Goal: Task Accomplishment & Management: Manage account settings

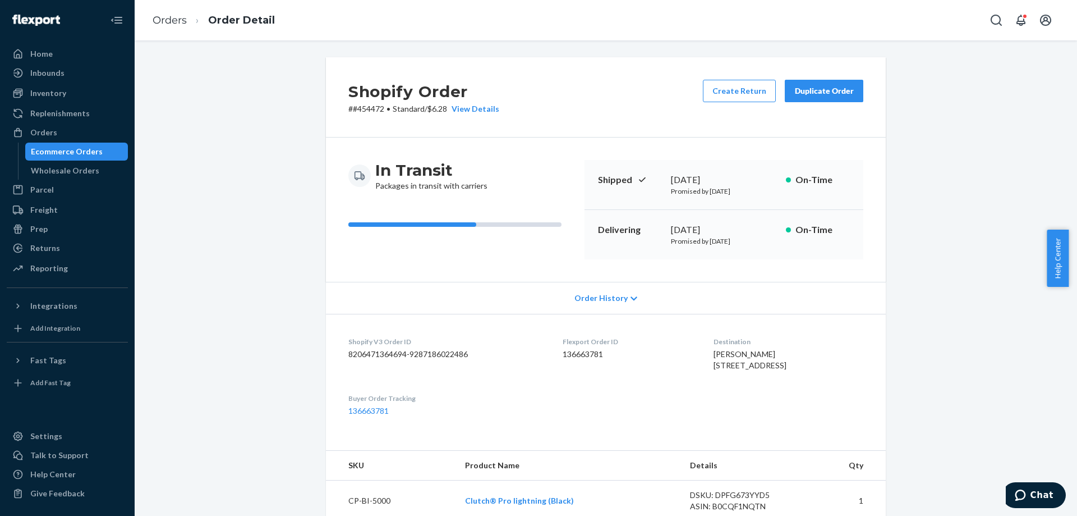
scroll to position [112, 0]
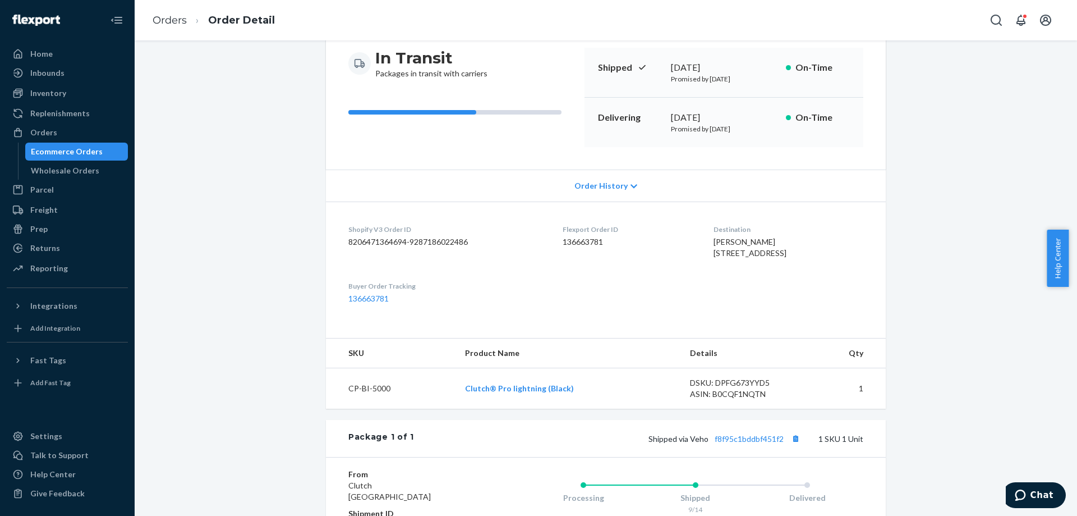
click at [77, 145] on div "Ecommerce Orders" at bounding box center [76, 152] width 101 height 16
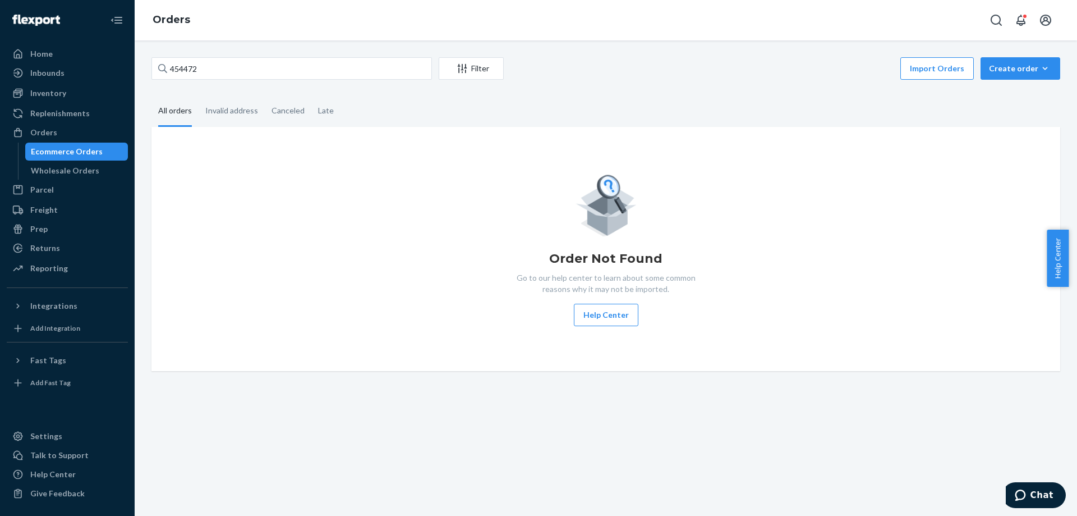
click at [313, 53] on div "454472 Filter Import Orders Create order Ecommerce order Removal order All orde…" at bounding box center [606, 277] width 943 height 475
click at [314, 61] on input "454472" at bounding box center [292, 68] width 281 height 22
paste input "[PERSON_NAME]"
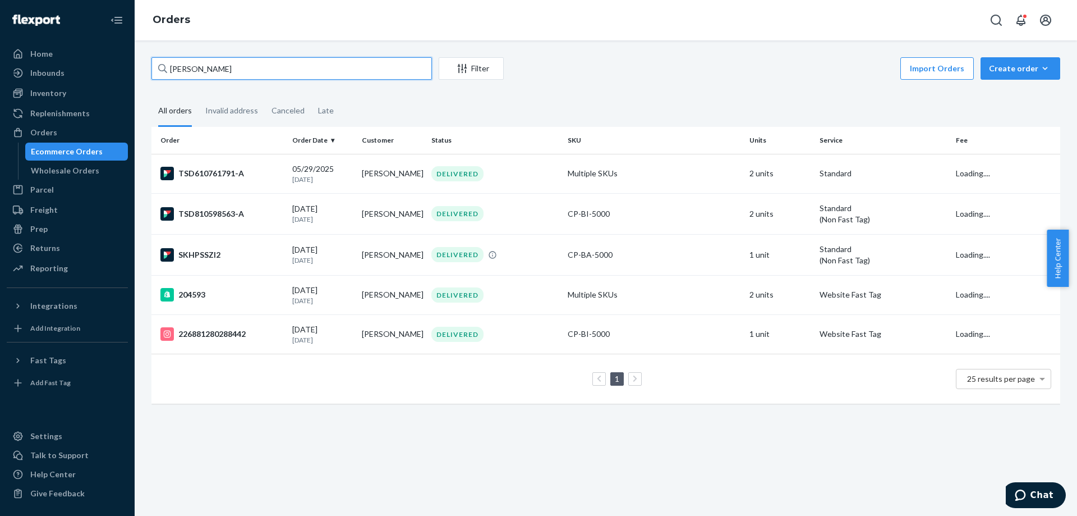
type input "[PERSON_NAME]"
click at [718, 117] on fieldset "All orders Invalid address Canceled Late" at bounding box center [606, 111] width 909 height 31
click at [672, 80] on div "Import Orders Create order Ecommerce order Removal order" at bounding box center [786, 69] width 550 height 25
click at [654, 62] on div "Import Orders Create order Ecommerce order Removal order" at bounding box center [786, 69] width 550 height 25
click at [650, 72] on div "Import Orders Create order Ecommerce order Removal order" at bounding box center [786, 69] width 550 height 25
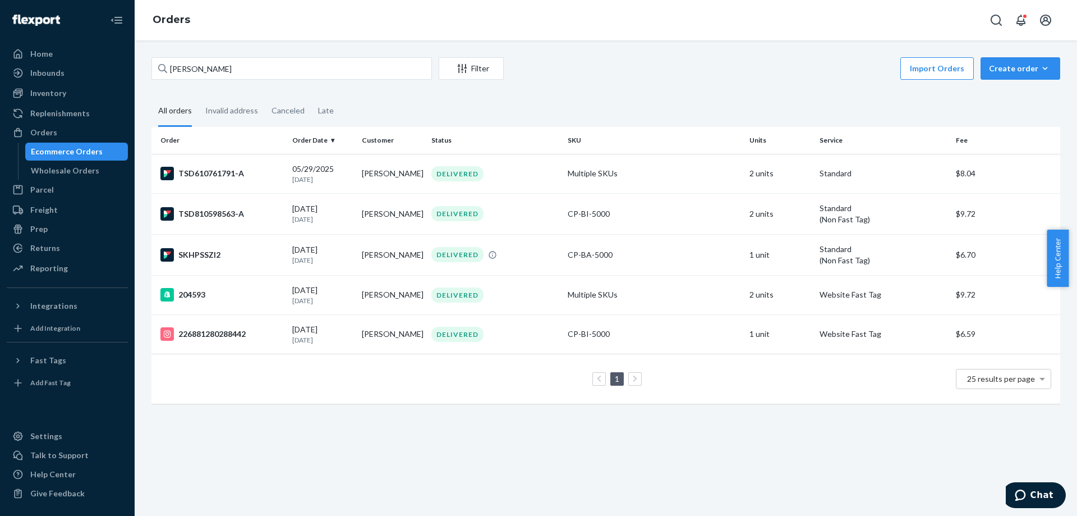
click at [668, 77] on div "Import Orders Create order Ecommerce order Removal order" at bounding box center [786, 69] width 550 height 25
drag, startPoint x: 602, startPoint y: 55, endPoint x: 667, endPoint y: 0, distance: 85.2
click at [605, 51] on div "[PERSON_NAME] Filter Import Orders Create order Ecommerce order Removal order A…" at bounding box center [606, 277] width 943 height 475
drag, startPoint x: 482, startPoint y: 42, endPoint x: 318, endPoint y: 75, distance: 167.7
click at [481, 42] on div "[PERSON_NAME] Filter Import Orders Create order Ecommerce order Removal order A…" at bounding box center [606, 277] width 943 height 475
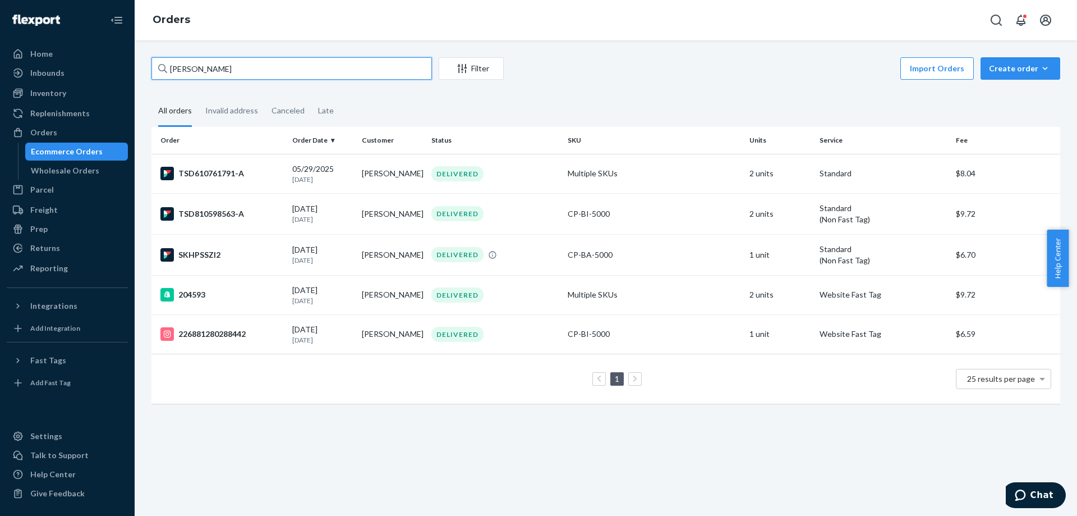
click at [314, 75] on input "[PERSON_NAME]" at bounding box center [292, 68] width 281 height 22
click at [624, 67] on div "Import Orders Create order Ecommerce order Removal order" at bounding box center [786, 69] width 550 height 25
click at [637, 75] on div "Import Orders Create order Ecommerce order Removal order" at bounding box center [786, 69] width 550 height 25
click at [693, 99] on fieldset "All orders Invalid address Canceled Late" at bounding box center [606, 111] width 909 height 31
click at [749, 85] on div "[PERSON_NAME] Filter Import Orders Create order Ecommerce order Removal order A…" at bounding box center [606, 235] width 926 height 357
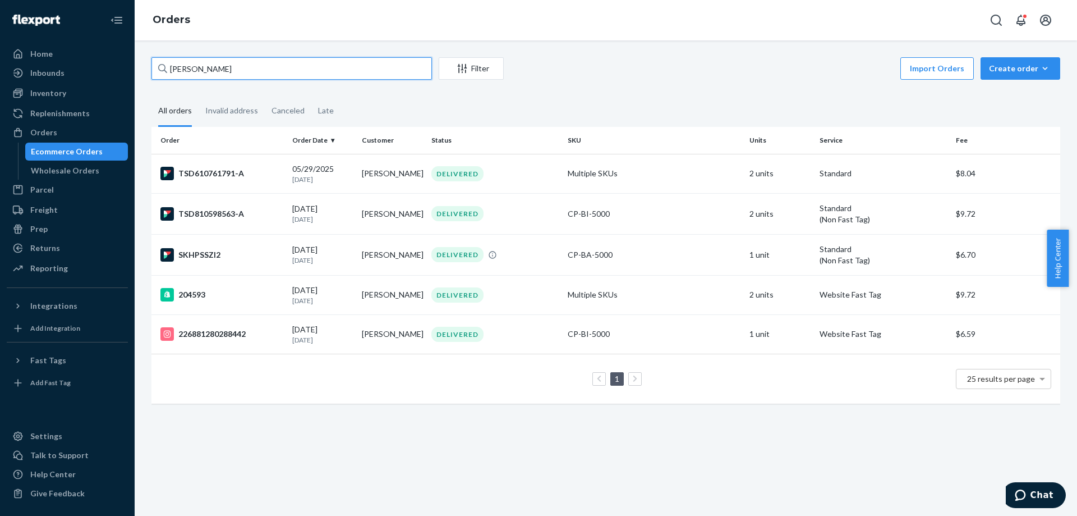
click at [378, 65] on input "[PERSON_NAME]" at bounding box center [292, 68] width 281 height 22
click at [603, 89] on div "[PERSON_NAME] Filter Import Orders Create order Ecommerce order Removal order A…" at bounding box center [606, 235] width 926 height 357
click at [717, 62] on div "Import Orders Create order Ecommerce order Removal order" at bounding box center [786, 69] width 550 height 25
click at [792, 79] on div "Import Orders Create order Ecommerce order Removal order" at bounding box center [786, 69] width 550 height 25
click at [804, 74] on div "Import Orders Create order Ecommerce order Removal order" at bounding box center [786, 69] width 550 height 25
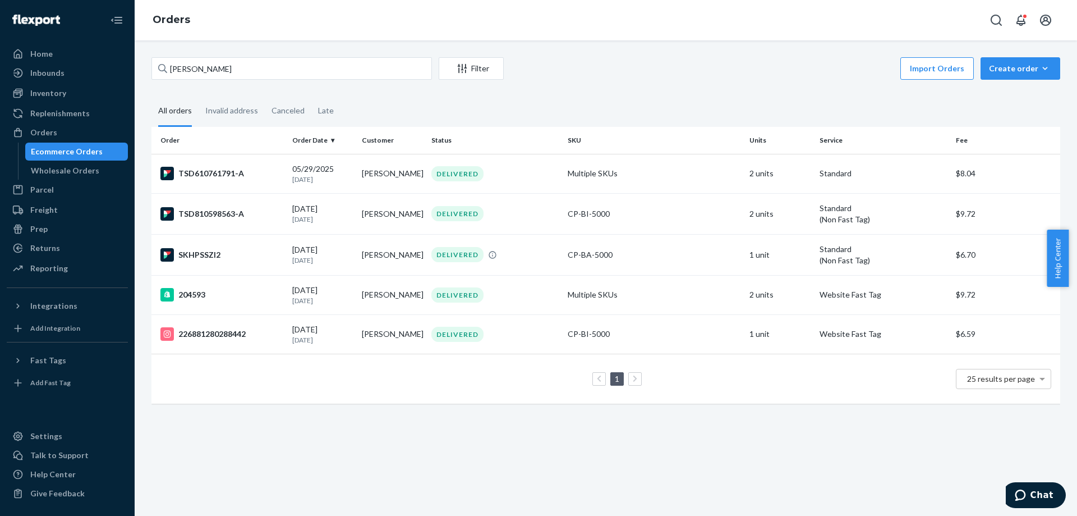
click at [690, 74] on div "Import Orders Create order Ecommerce order Removal order" at bounding box center [786, 69] width 550 height 25
drag, startPoint x: 335, startPoint y: 76, endPoint x: 627, endPoint y: 72, distance: 291.8
click at [336, 76] on input "[PERSON_NAME]" at bounding box center [292, 68] width 281 height 22
click at [629, 73] on div "Import Orders Create order Ecommerce order Removal order" at bounding box center [786, 69] width 550 height 25
click at [604, 89] on div "[PERSON_NAME] Filter Import Orders Create order Ecommerce order Removal order A…" at bounding box center [606, 235] width 926 height 357
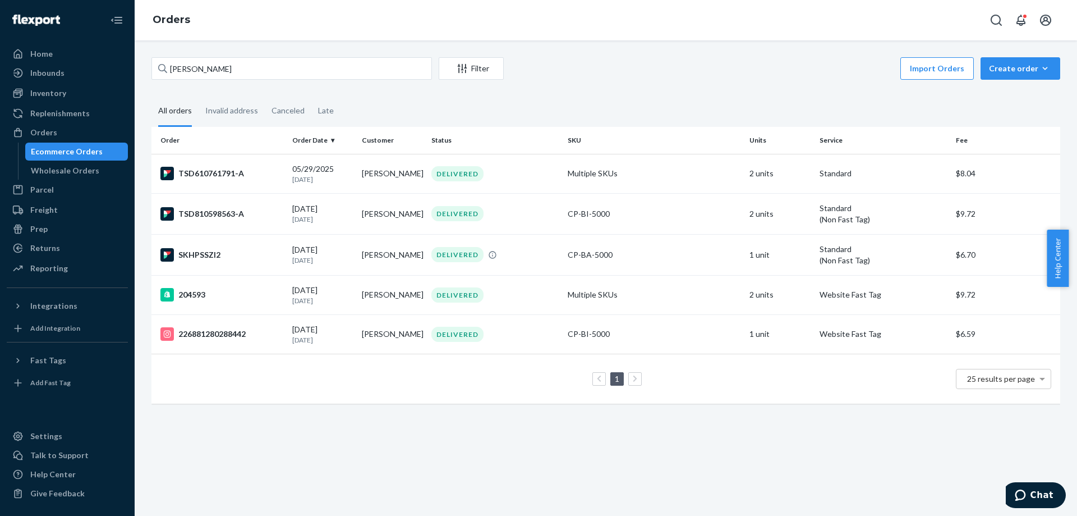
click at [659, 78] on div "Import Orders Create order Ecommerce order Removal order" at bounding box center [786, 69] width 550 height 25
click at [790, 54] on div "[PERSON_NAME] Filter Import Orders Create order Ecommerce order Removal order A…" at bounding box center [606, 277] width 943 height 475
click at [414, 71] on input "[PERSON_NAME]" at bounding box center [292, 68] width 281 height 22
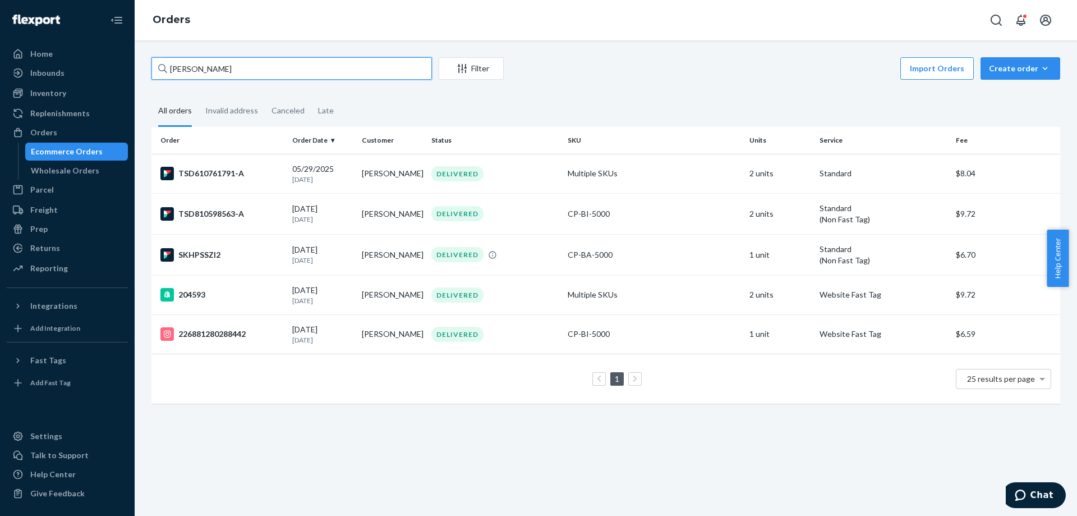
click at [414, 71] on input "[PERSON_NAME]" at bounding box center [292, 68] width 281 height 22
click at [681, 60] on div "Import Orders Create order Ecommerce order Removal order" at bounding box center [786, 69] width 550 height 25
click at [685, 87] on div "[PERSON_NAME] Filter Import Orders Create order Ecommerce order Removal order A…" at bounding box center [606, 235] width 926 height 357
click at [793, 54] on div "[PERSON_NAME] Filter Import Orders Create order Ecommerce order Removal order A…" at bounding box center [606, 277] width 943 height 475
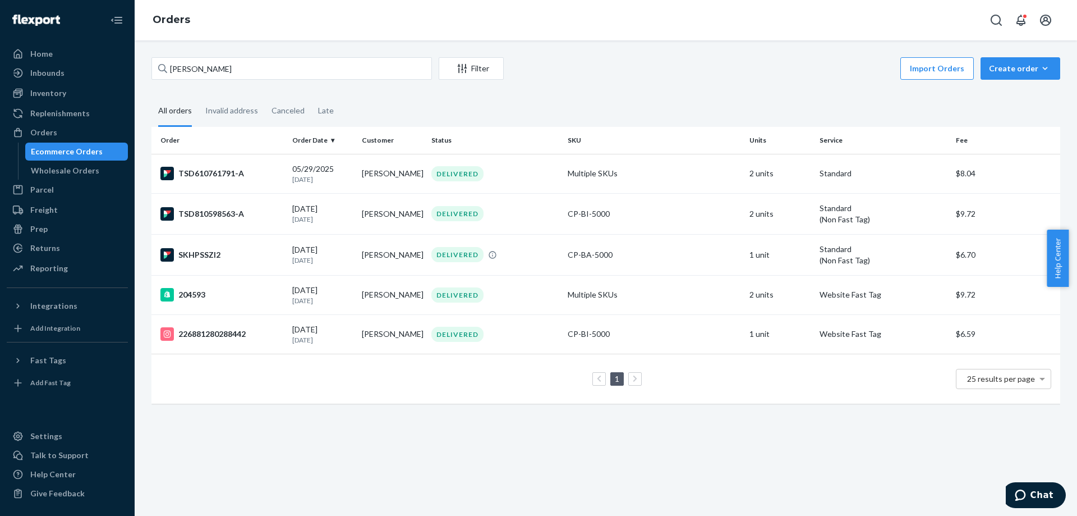
click at [667, 90] on div "[PERSON_NAME] Filter Import Orders Create order Ecommerce order Removal order A…" at bounding box center [606, 235] width 926 height 357
click at [753, 71] on div "Import Orders Create order Ecommerce order Removal order" at bounding box center [786, 69] width 550 height 25
click at [282, 58] on input "[PERSON_NAME]" at bounding box center [292, 68] width 281 height 22
click at [282, 59] on input "[PERSON_NAME]" at bounding box center [292, 68] width 281 height 22
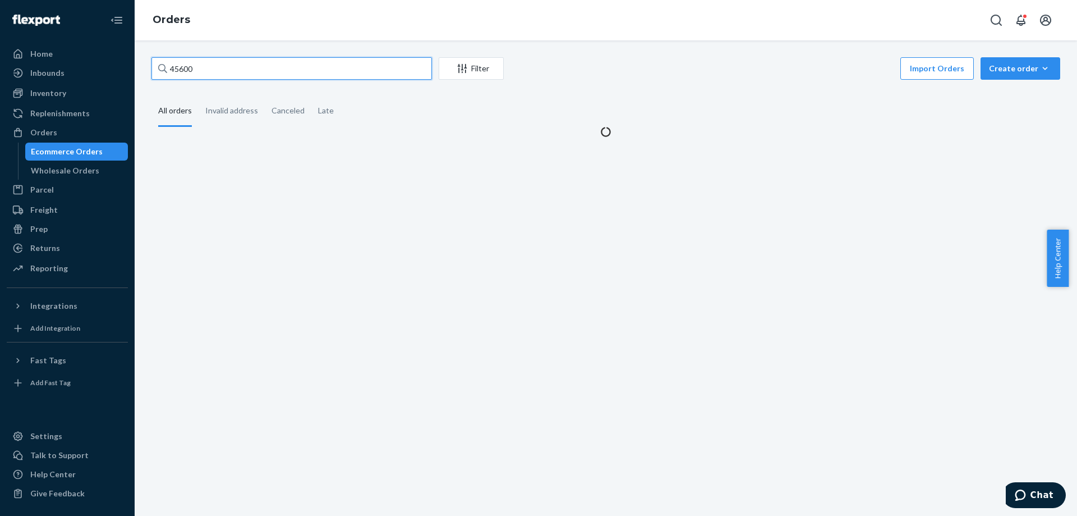
type input "456003"
paste input "456003"
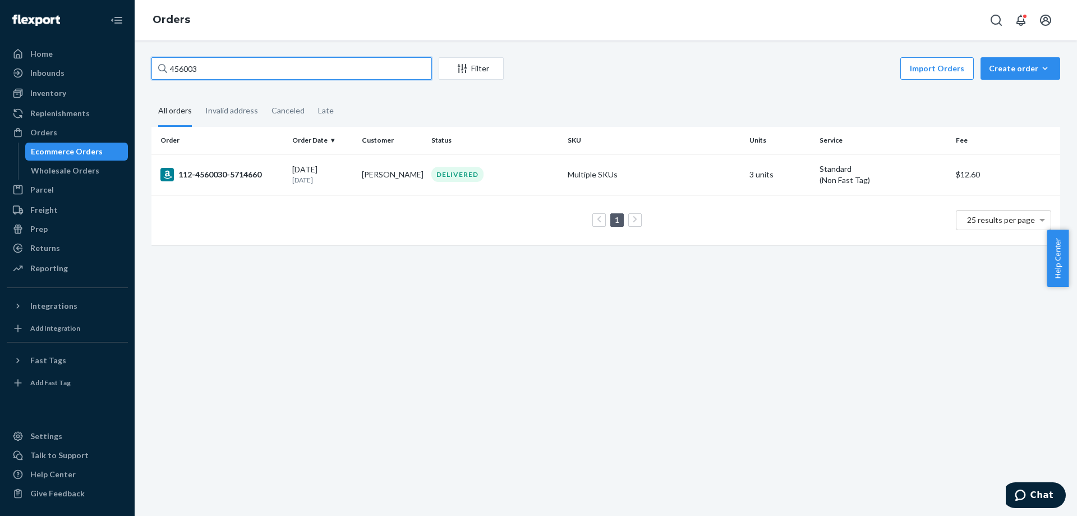
click at [308, 72] on input "456003" at bounding box center [292, 68] width 281 height 22
paste input "597"
type input "455973"
click at [423, 182] on td "[PERSON_NAME]" at bounding box center [392, 173] width 70 height 39
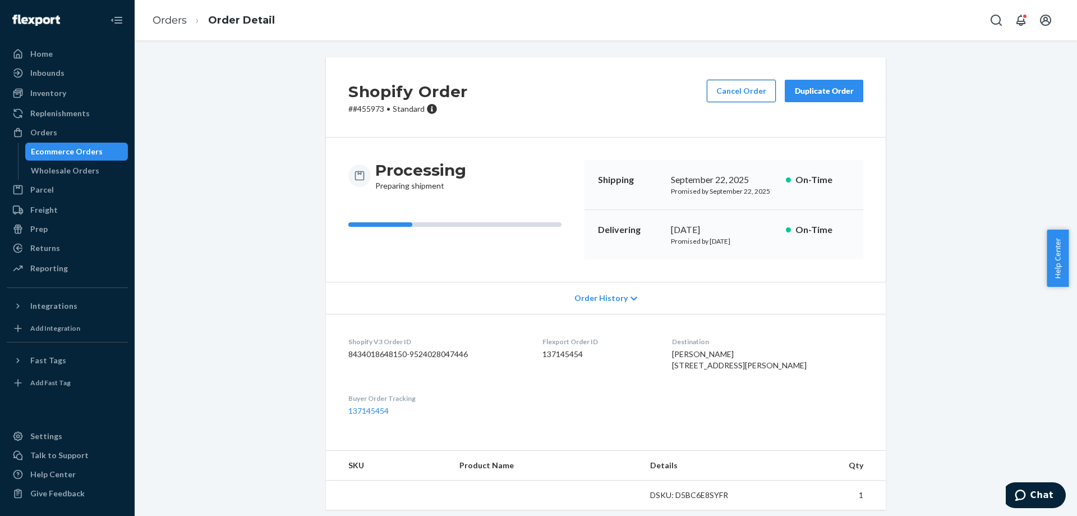
click at [720, 98] on button "Cancel Order" at bounding box center [741, 91] width 69 height 22
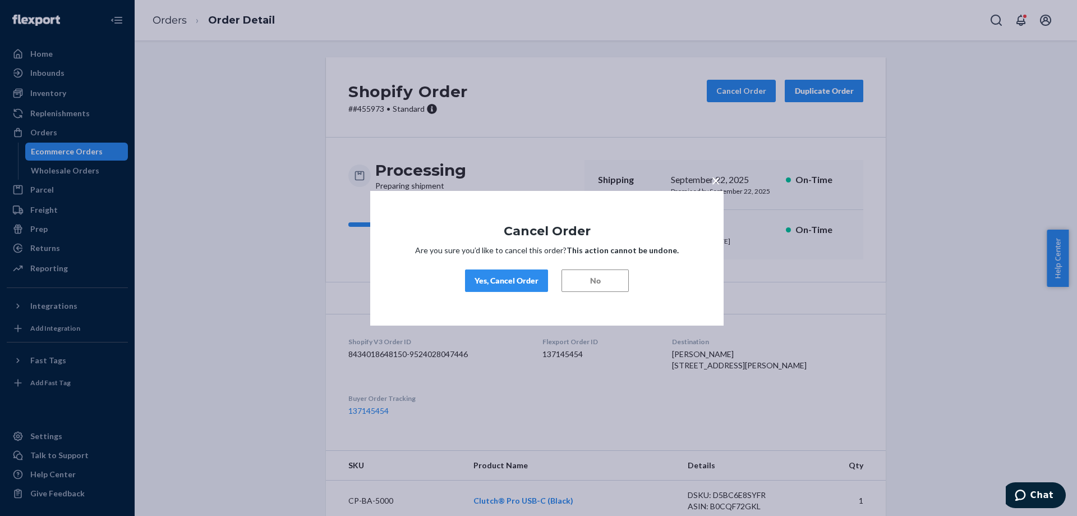
click at [513, 283] on div "Yes, Cancel Order" at bounding box center [507, 280] width 64 height 11
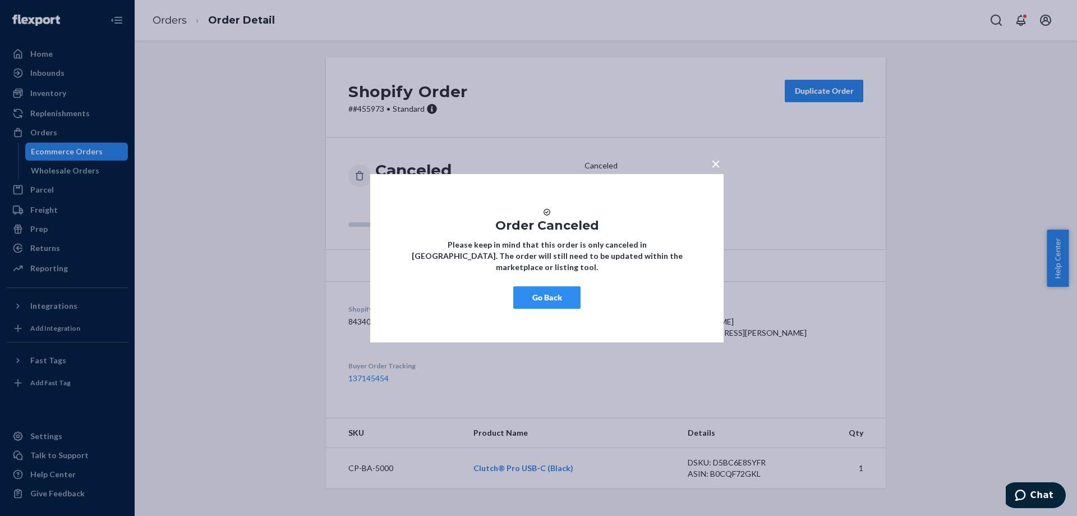
click at [548, 301] on button "Go Back" at bounding box center [546, 297] width 67 height 22
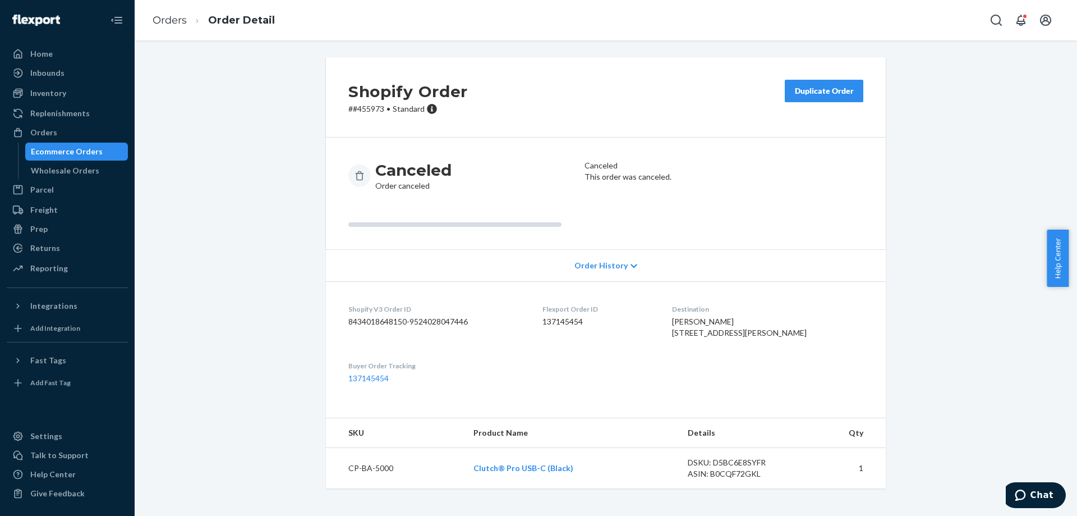
click at [83, 141] on div "Orders Ecommerce Orders Wholesale Orders" at bounding box center [67, 151] width 121 height 56
click at [81, 151] on div "Ecommerce Orders" at bounding box center [67, 151] width 72 height 11
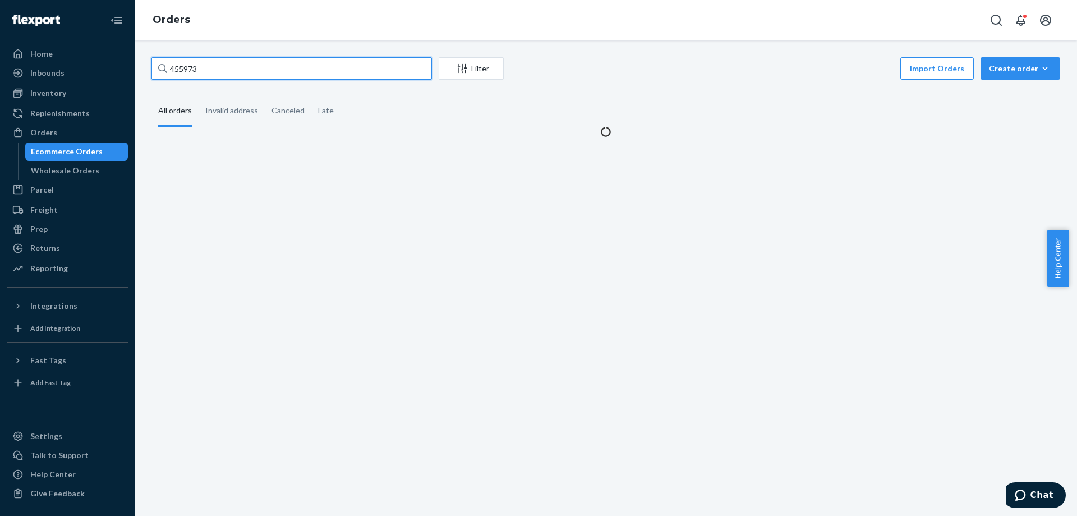
click at [384, 70] on input "455973" at bounding box center [292, 68] width 281 height 22
paste input "#449910"
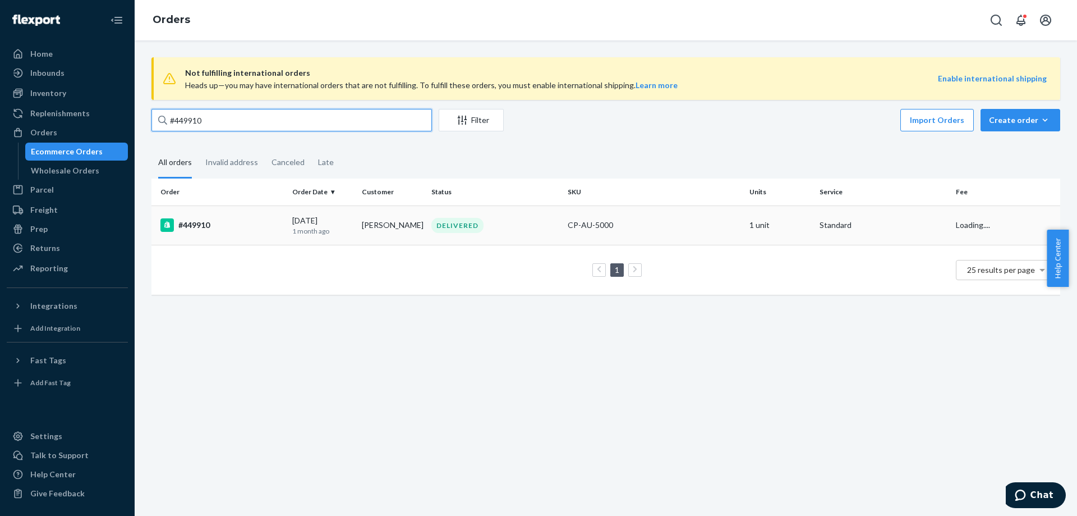
type input "#449910"
click at [332, 220] on div "[DATE] [DATE]" at bounding box center [322, 225] width 61 height 21
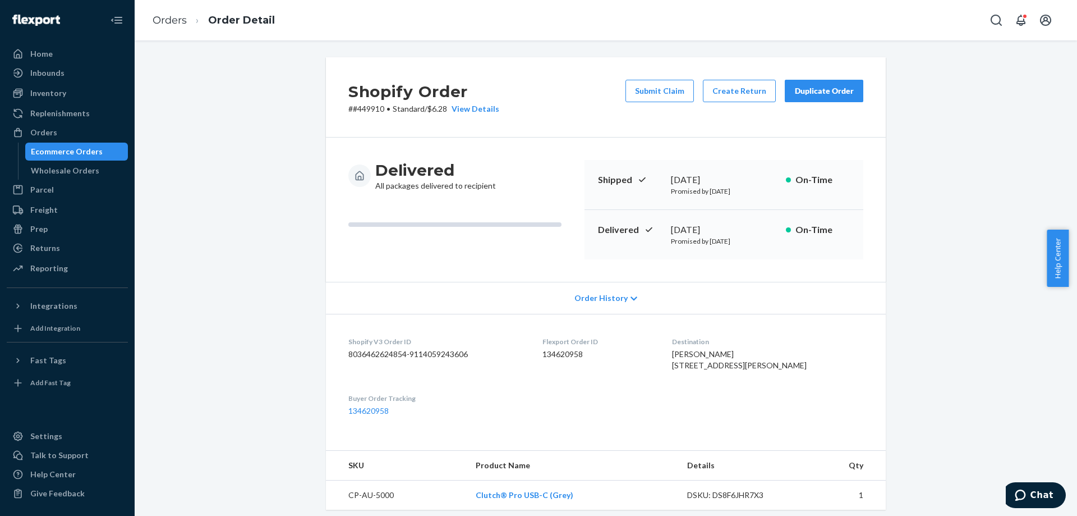
scroll to position [224, 0]
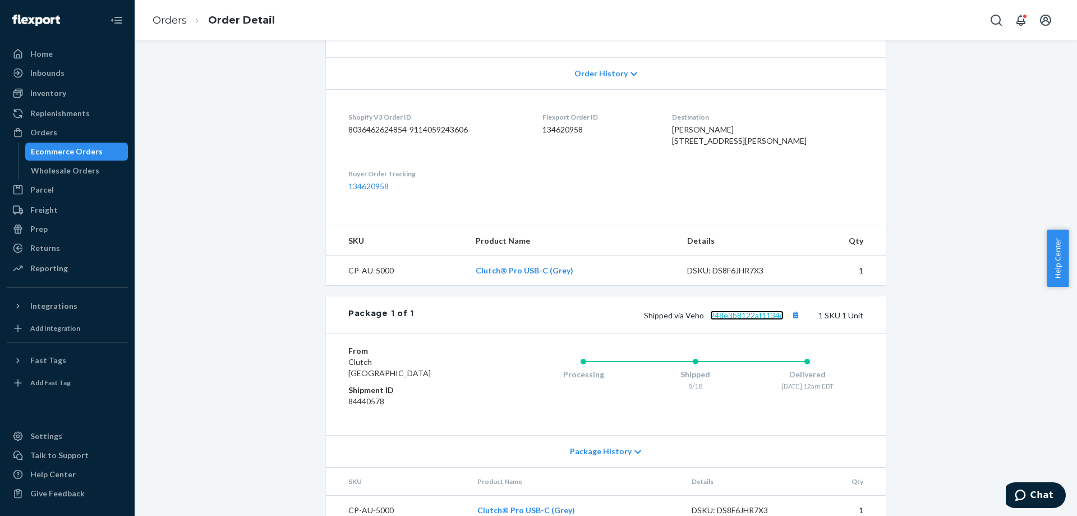
click at [717, 320] on link "248e3b8122af1134c" at bounding box center [747, 315] width 74 height 10
click at [98, 243] on div "Returns" at bounding box center [67, 248] width 119 height 16
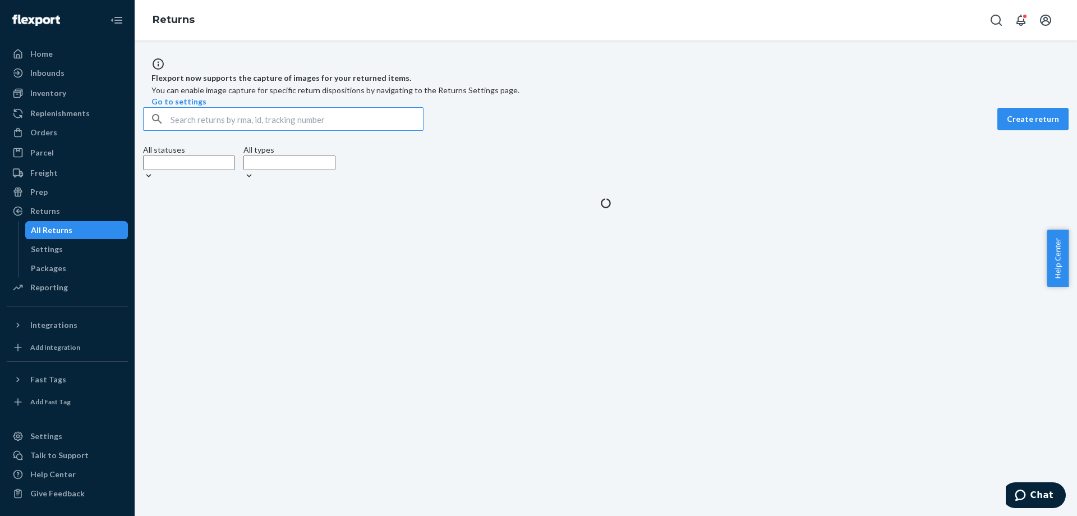
click at [297, 130] on input "text" at bounding box center [297, 119] width 253 height 22
type input "b1a02780-483a-41fb-b01d-2063af5482db"
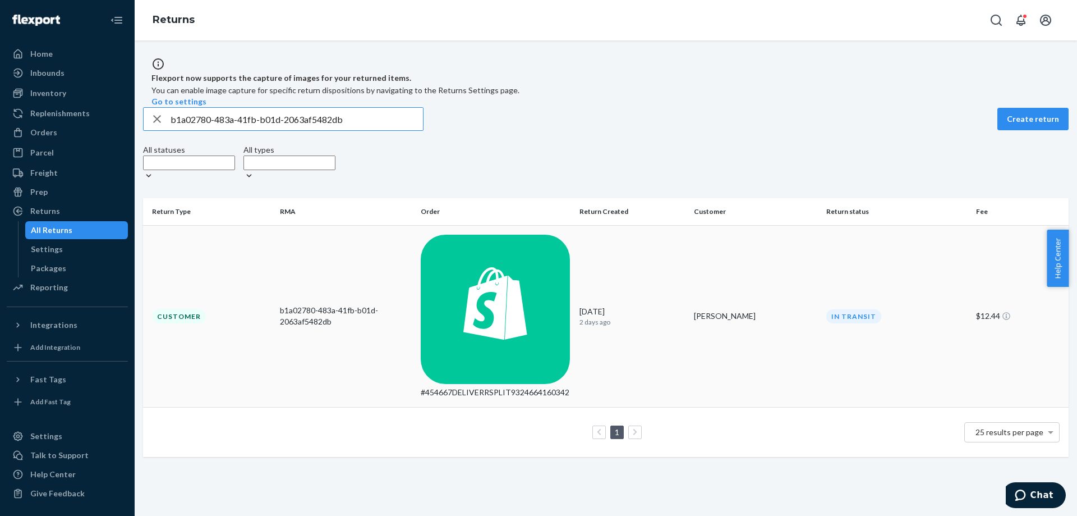
click at [401, 305] on div "b1a02780-483a-41fb-b01d-2063af5482db" at bounding box center [346, 316] width 132 height 22
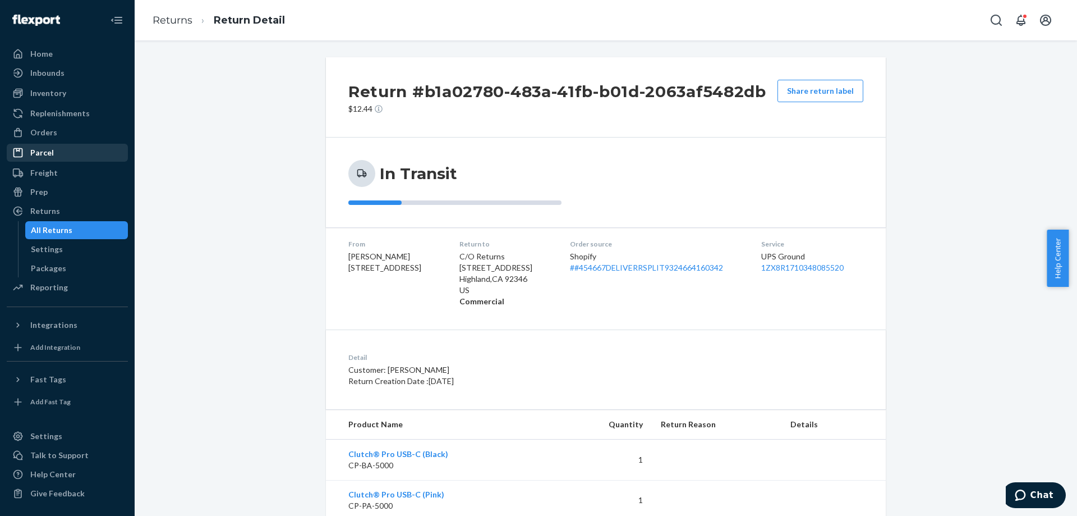
click at [94, 149] on div "Parcel" at bounding box center [67, 153] width 119 height 16
click at [96, 139] on div "Orders" at bounding box center [67, 133] width 119 height 16
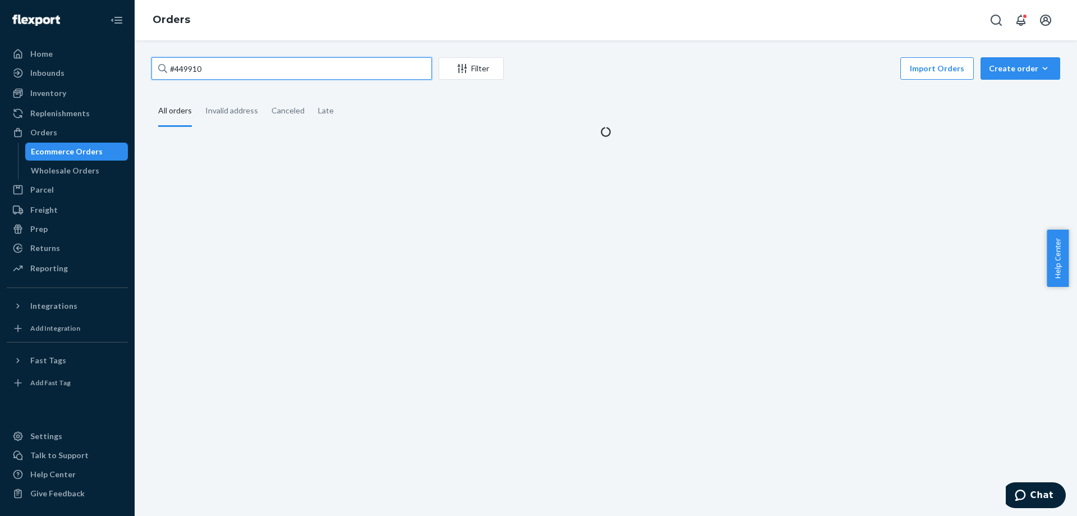
click at [305, 65] on input "#449910" at bounding box center [292, 68] width 281 height 22
paste input "[PERSON_NAME]"
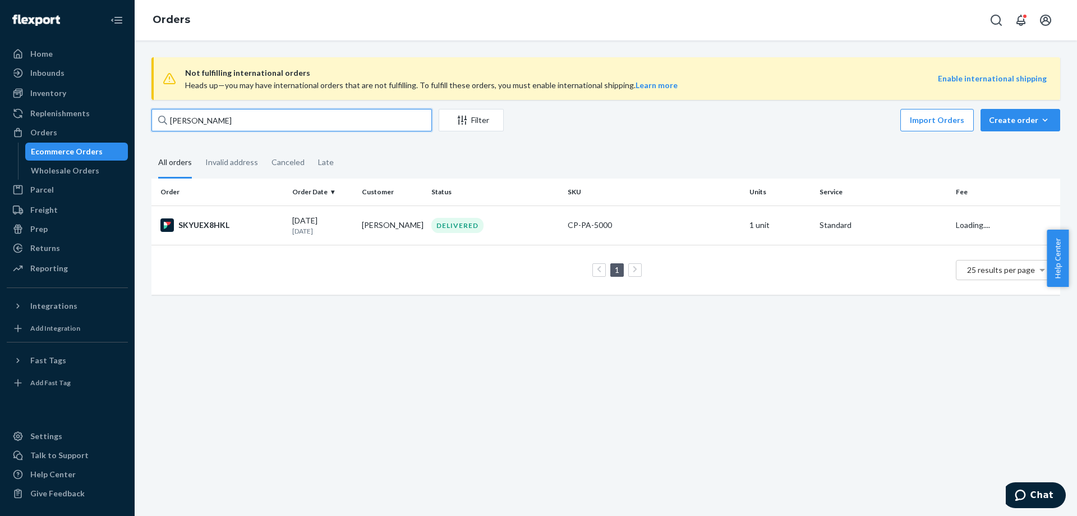
type input "[PERSON_NAME]"
drag, startPoint x: 611, startPoint y: 161, endPoint x: 604, endPoint y: 155, distance: 9.2
click at [611, 161] on fieldset "All orders Invalid address Canceled Late" at bounding box center [606, 163] width 909 height 31
click at [346, 111] on input "[PERSON_NAME]" at bounding box center [292, 120] width 281 height 22
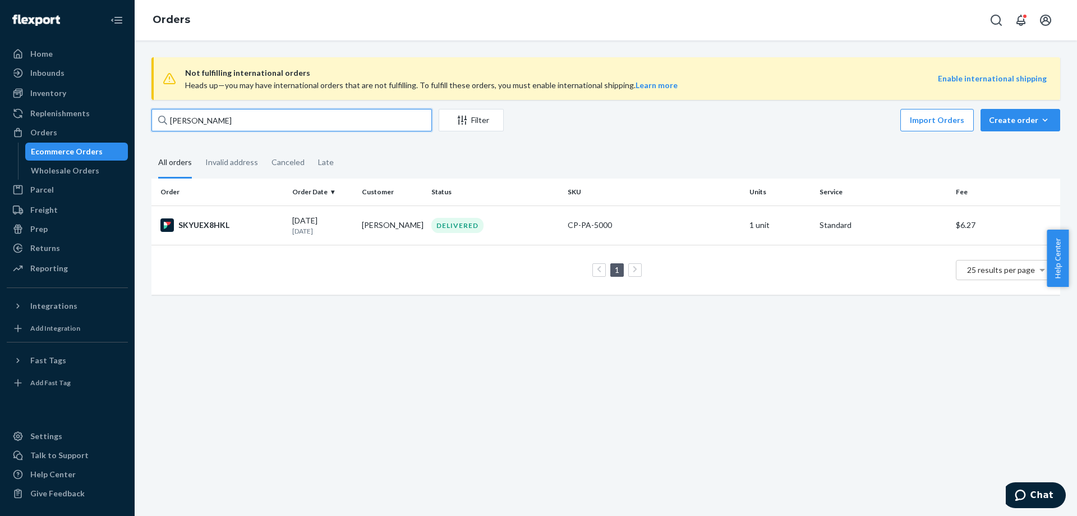
click at [346, 111] on input "[PERSON_NAME]" at bounding box center [292, 120] width 281 height 22
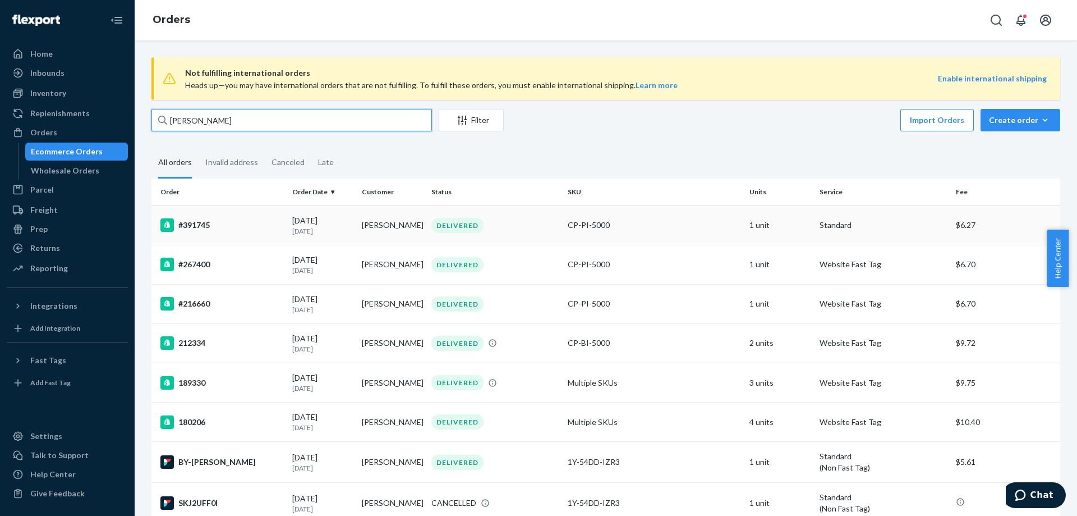
type input "[PERSON_NAME]"
click at [558, 222] on td "DELIVERED" at bounding box center [495, 224] width 136 height 39
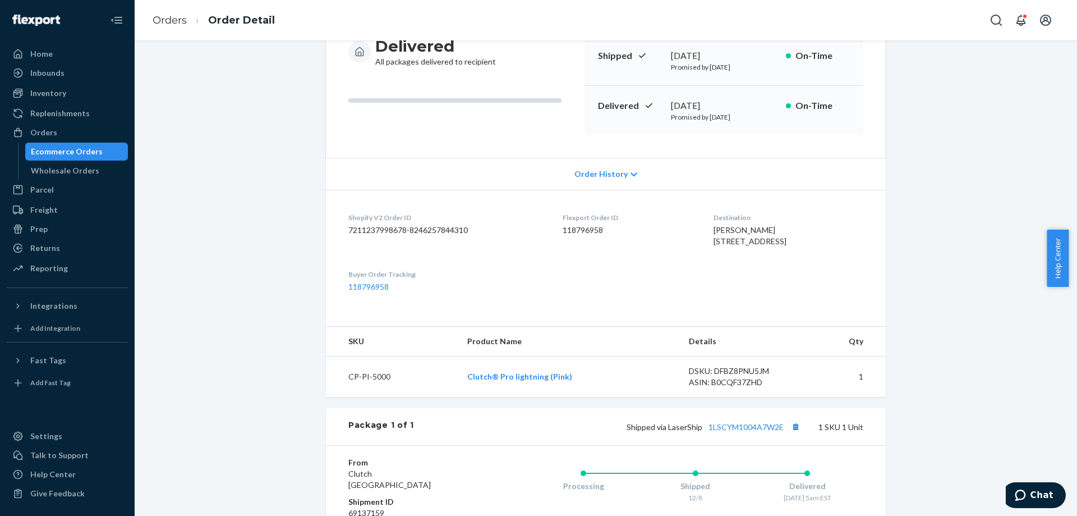
scroll to position [112, 0]
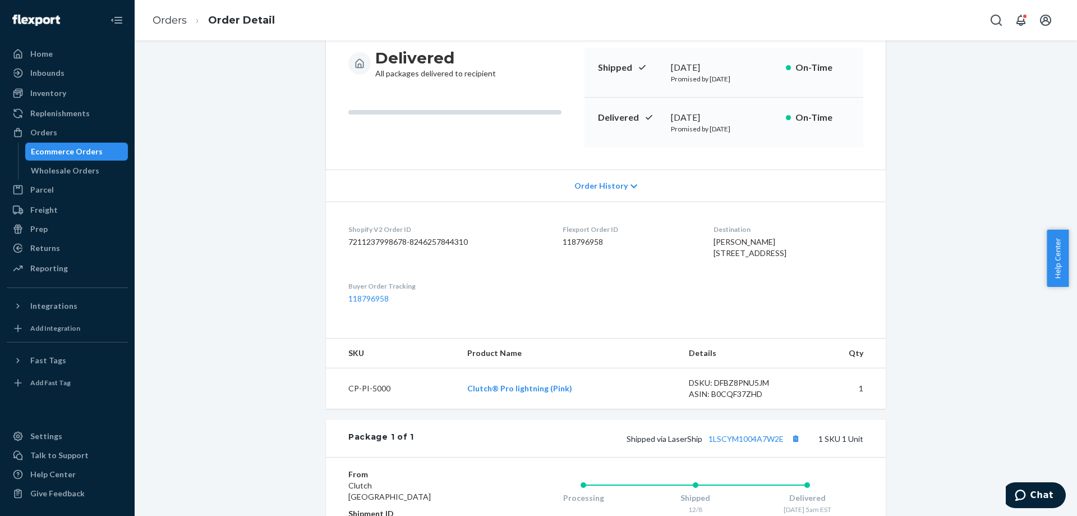
click at [722, 263] on div "Destination [PERSON_NAME] [STREET_ADDRESS]" at bounding box center [789, 243] width 150 height 39
click at [719, 259] on div "[PERSON_NAME] [STREET_ADDRESS]" at bounding box center [789, 247] width 150 height 22
drag, startPoint x: 739, startPoint y: 278, endPoint x: 706, endPoint y: 254, distance: 40.6
click at [714, 254] on div "[PERSON_NAME] [STREET_ADDRESS]" at bounding box center [789, 247] width 150 height 22
click at [742, 255] on div "[PERSON_NAME] [STREET_ADDRESS]" at bounding box center [789, 247] width 150 height 22
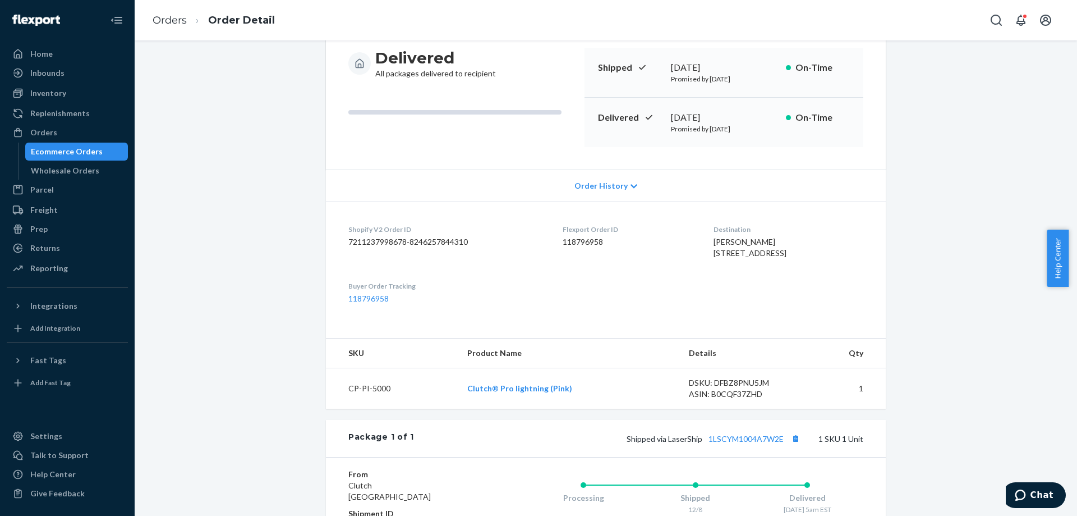
click at [714, 253] on span "[PERSON_NAME] [STREET_ADDRESS]" at bounding box center [750, 247] width 73 height 21
click at [740, 258] on span "[PERSON_NAME] [STREET_ADDRESS]" at bounding box center [750, 247] width 73 height 21
click at [778, 315] on dl "Shopify V2 Order ID 7211237998678-8246257844310 Flexport Order ID 118796958 Des…" at bounding box center [606, 263] width 560 height 125
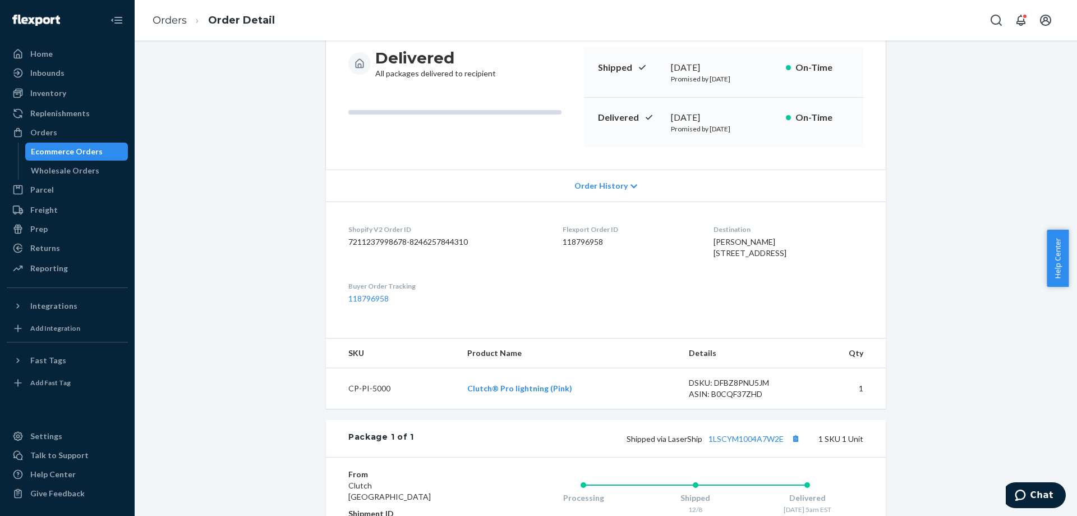
drag, startPoint x: 753, startPoint y: 279, endPoint x: 733, endPoint y: 267, distance: 23.2
click at [733, 267] on dl "Shopify V2 Order ID 7211237998678-8246257844310 Flexport Order ID 118796958 Des…" at bounding box center [606, 263] width 560 height 125
click at [732, 258] on span "[PERSON_NAME] [STREET_ADDRESS]" at bounding box center [750, 247] width 73 height 21
drag, startPoint x: 735, startPoint y: 277, endPoint x: 713, endPoint y: 233, distance: 48.7
click at [714, 237] on div "[PERSON_NAME] [STREET_ADDRESS]" at bounding box center [789, 247] width 150 height 22
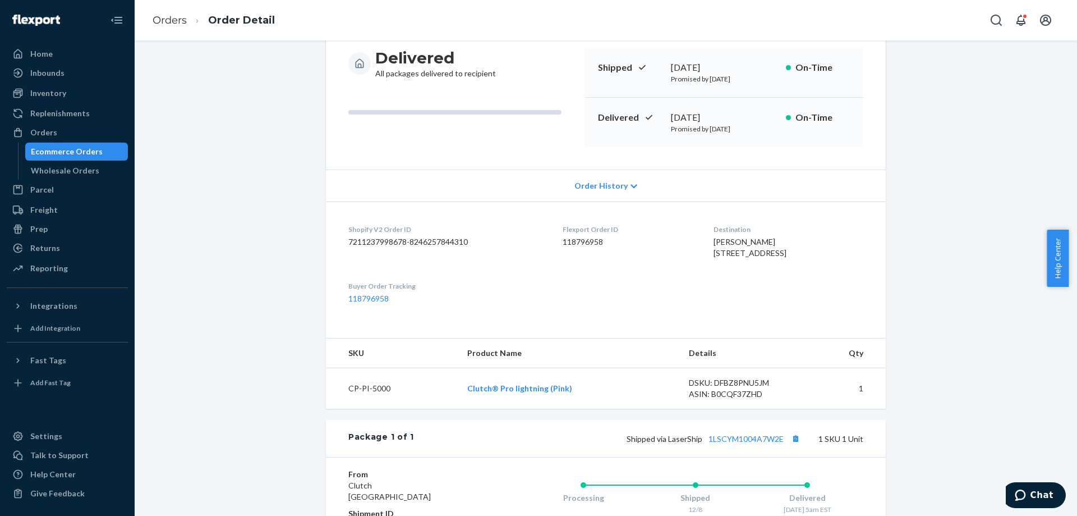
click at [714, 233] on dt "Destination" at bounding box center [789, 229] width 150 height 10
drag, startPoint x: 767, startPoint y: 281, endPoint x: 685, endPoint y: 242, distance: 90.4
click at [685, 242] on dl "Shopify V2 Order ID 7211237998678-8246257844310 Flexport Order ID 118796958 Des…" at bounding box center [606, 263] width 560 height 125
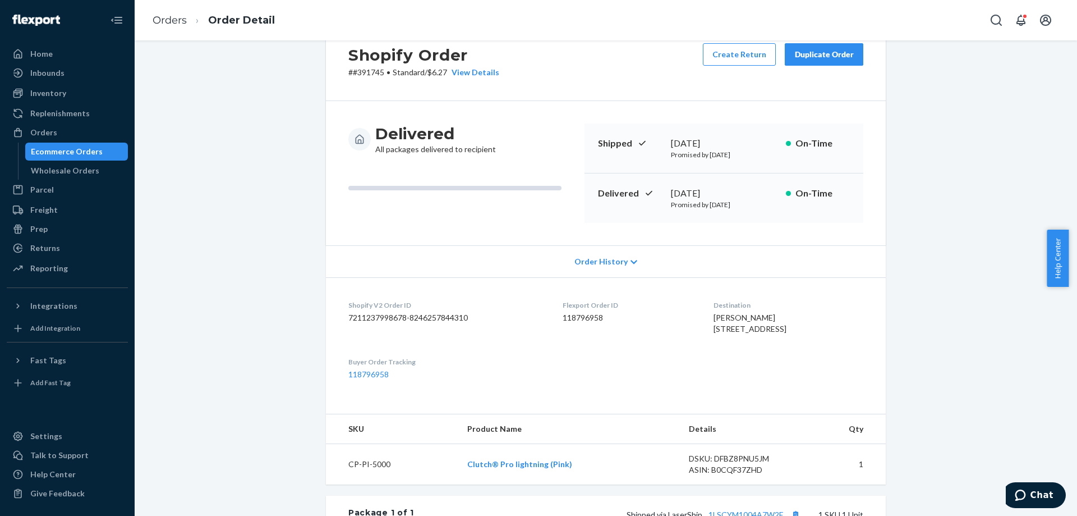
scroll to position [0, 0]
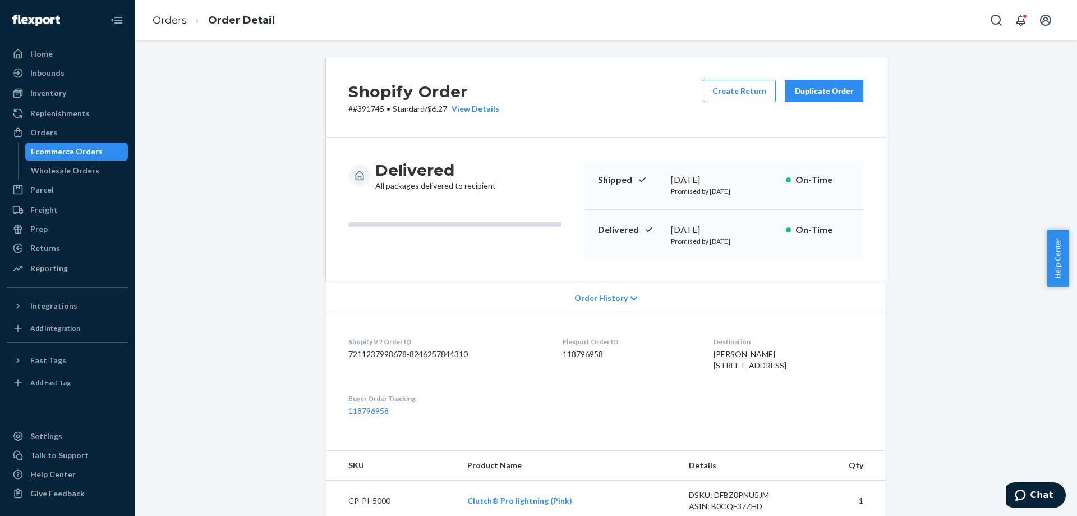
click at [373, 111] on p "# #391745 • Standard / $6.27 View Details" at bounding box center [423, 108] width 151 height 11
copy p "391745"
click at [255, 121] on div "Shopify Order # #391745 • Standard / $6.27 View Details Create Return Duplicate…" at bounding box center [606, 405] width 926 height 696
click at [966, 159] on div "Shopify Order # #391745 • Standard / $6.27 View Details Create Return Duplicate…" at bounding box center [606, 405] width 926 height 696
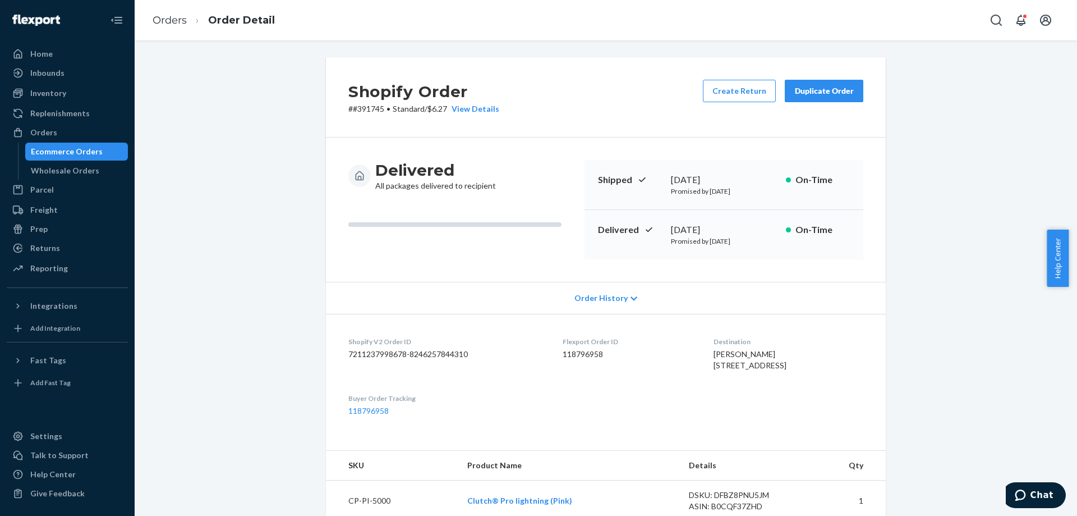
click at [973, 289] on div "Shopify Order # #391745 • Standard / $6.27 View Details Create Return Duplicate…" at bounding box center [606, 405] width 926 height 696
click at [831, 91] on div "Duplicate Order" at bounding box center [824, 90] width 59 height 11
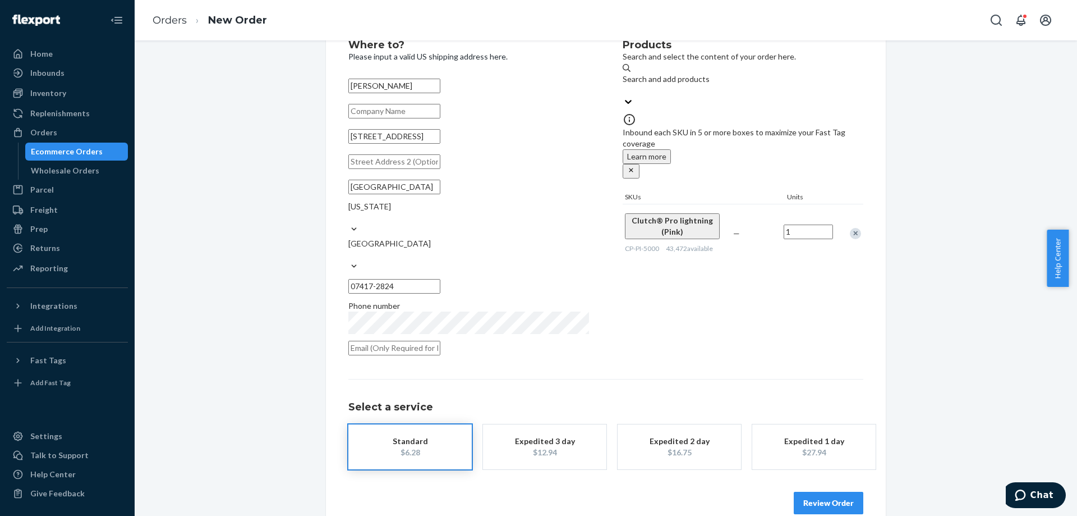
scroll to position [40, 0]
click at [835, 502] on button "Review Order" at bounding box center [829, 513] width 70 height 22
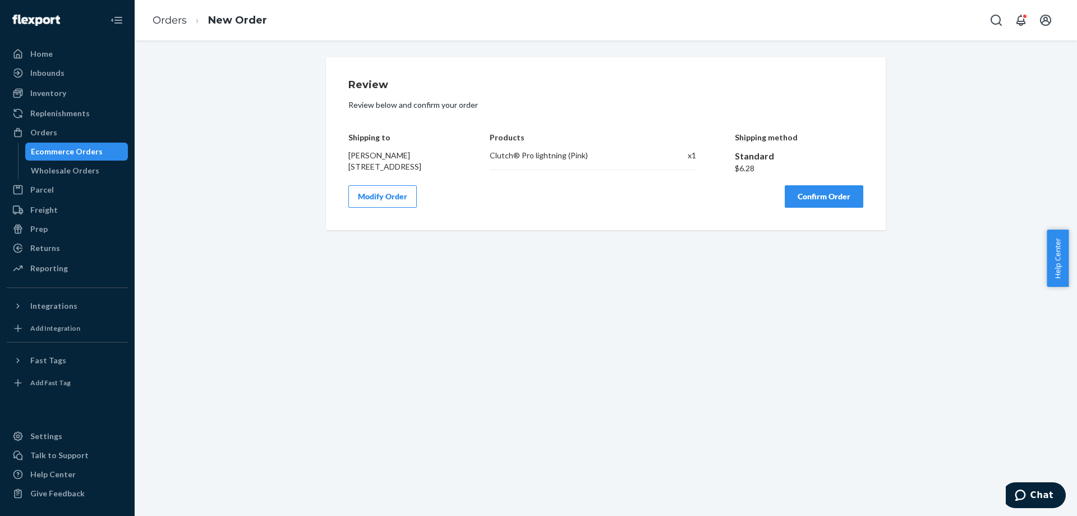
click at [816, 208] on button "Confirm Order" at bounding box center [824, 196] width 79 height 22
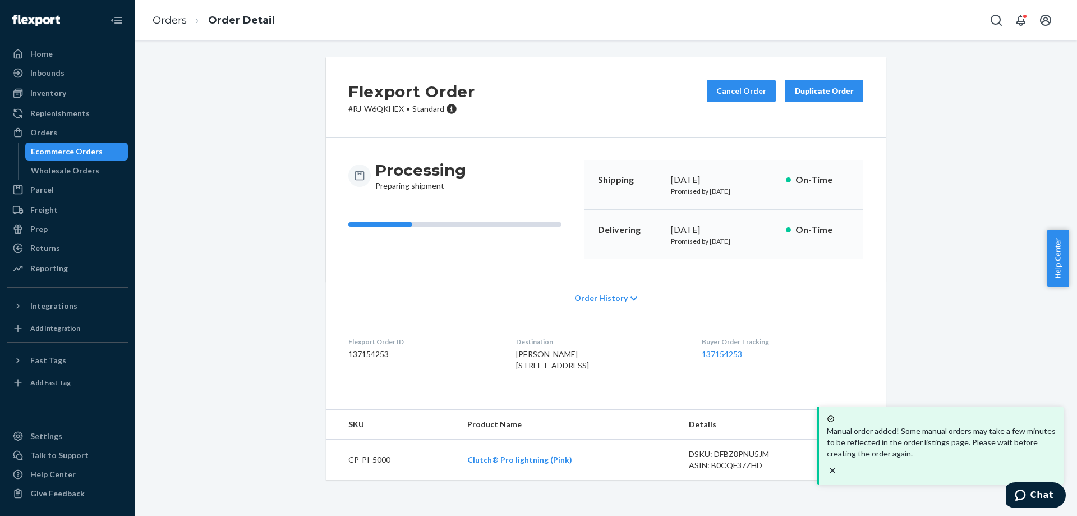
click at [383, 114] on p "# RJ-W6QKHEX • Standard" at bounding box center [411, 108] width 127 height 11
click at [355, 107] on p "# RJ-W6QKHEX • Standard" at bounding box center [411, 108] width 127 height 11
drag, startPoint x: 355, startPoint y: 107, endPoint x: 368, endPoint y: 108, distance: 13.5
click at [368, 108] on p "# RJ-W6QKHEX • Standard" at bounding box center [411, 108] width 127 height 11
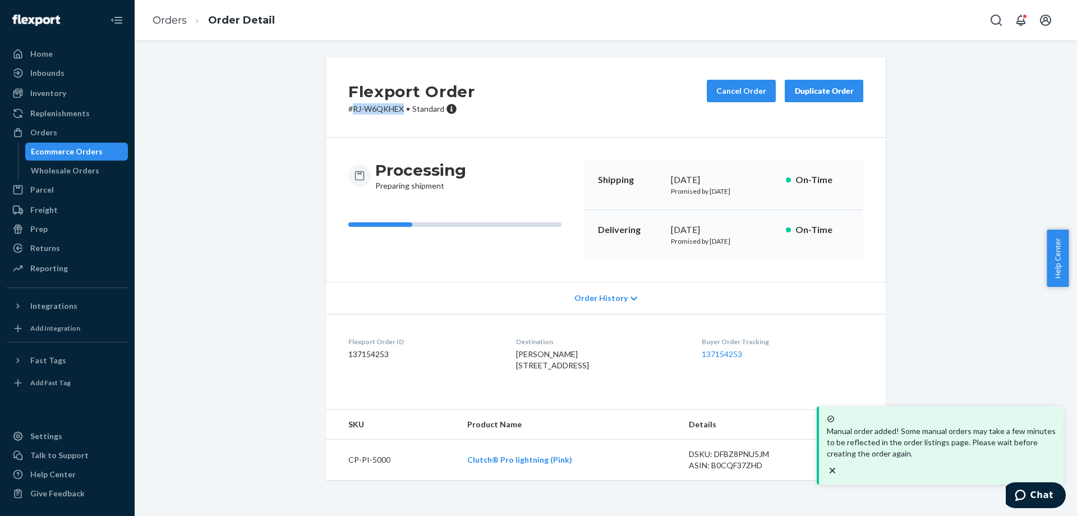
copy p "RJ-W6QKHEX"
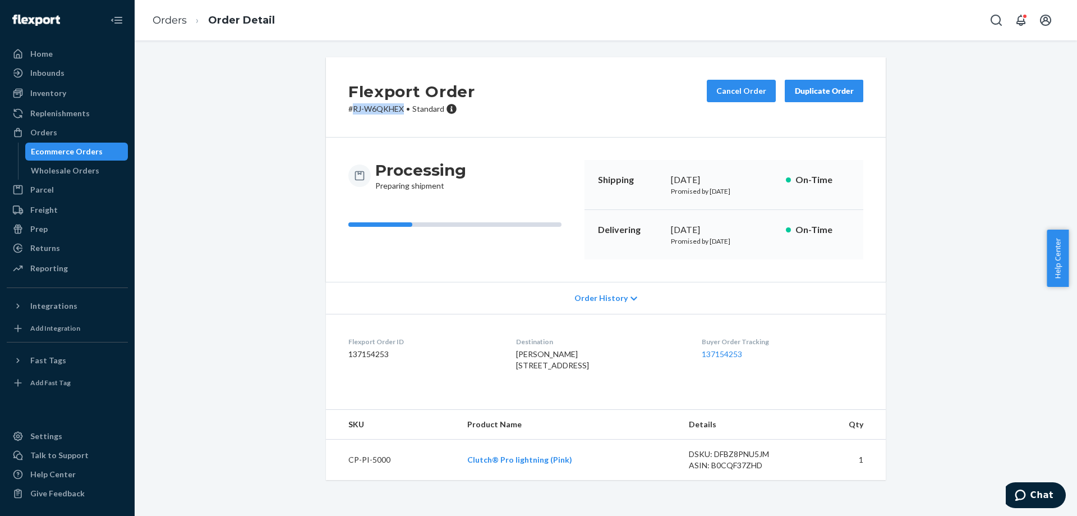
click at [367, 117] on div "Flexport Order # RJ-W6QKHEX • Standard Cancel Order Duplicate Order" at bounding box center [606, 97] width 560 height 80
click at [354, 111] on p "# RJ-W6QKHEX • Standard" at bounding box center [411, 108] width 127 height 11
click at [106, 146] on div "Ecommerce Orders" at bounding box center [76, 152] width 101 height 16
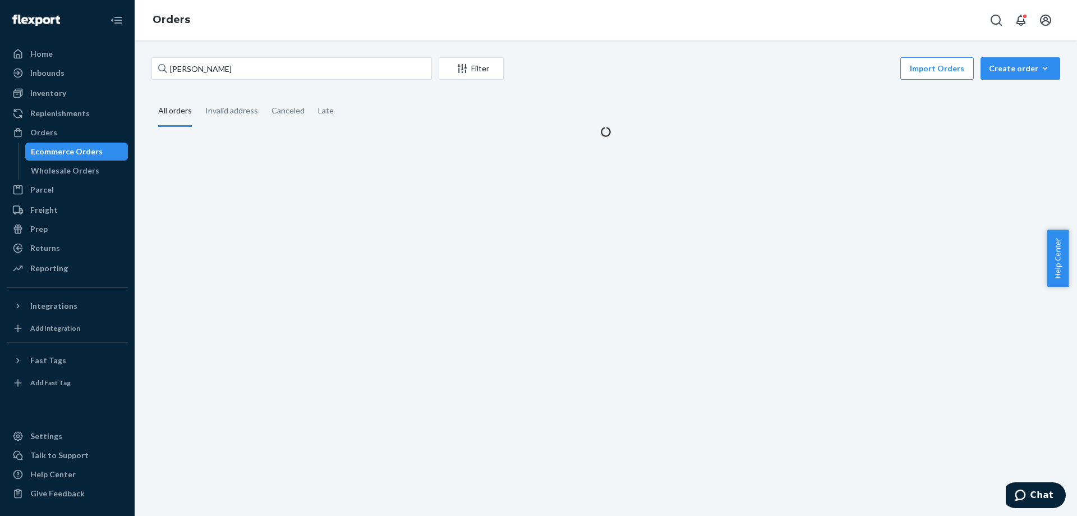
click at [312, 77] on input "[PERSON_NAME]" at bounding box center [292, 68] width 281 height 22
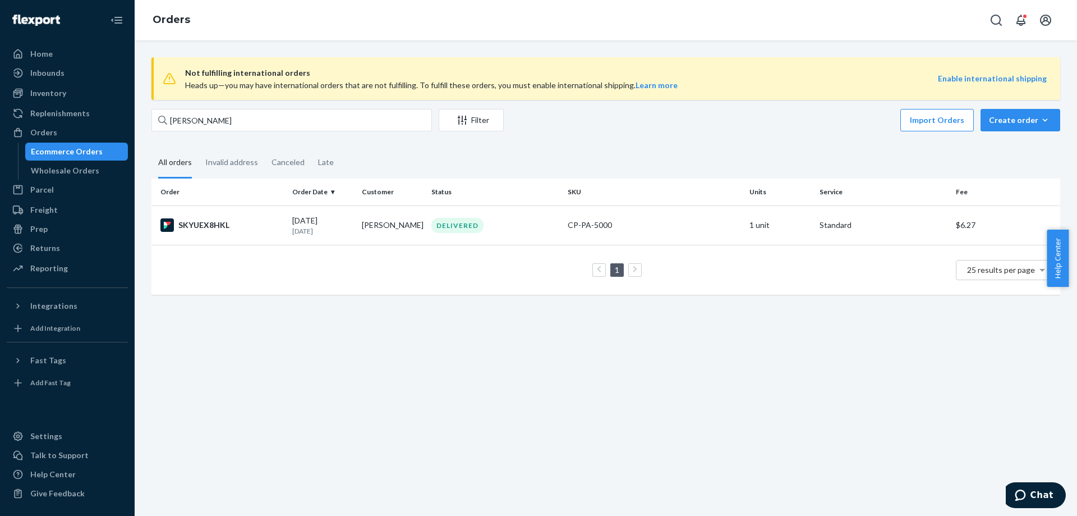
type input "[PERSON_NAME]"
